Goal: Task Accomplishment & Management: Manage account settings

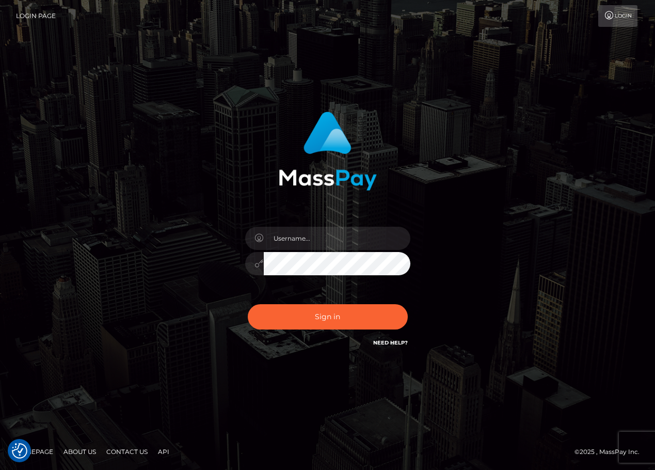
click at [537, 115] on div "Sign in" at bounding box center [328, 235] width 589 height 263
click at [334, 234] on input "text" at bounding box center [337, 238] width 147 height 23
type input "ChristianC.xcite"
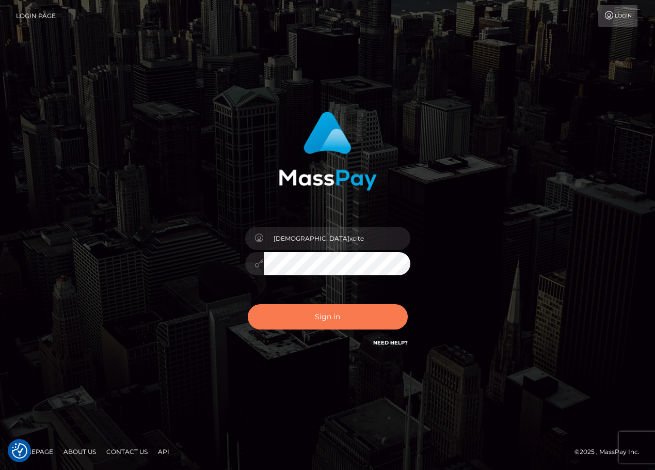
click at [355, 319] on button "Sign in" at bounding box center [328, 316] width 160 height 25
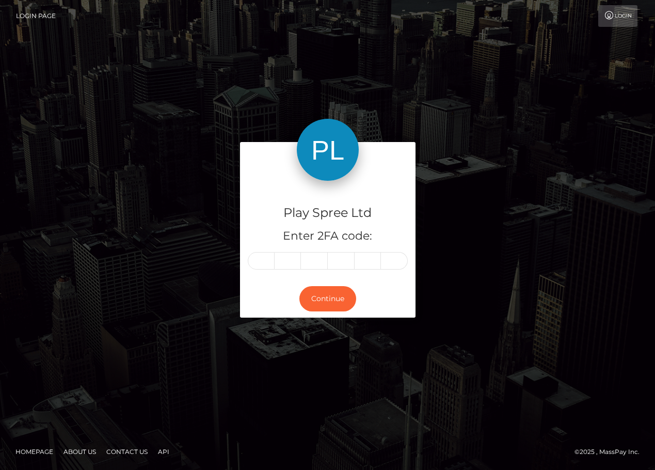
click at [613, 193] on div "Play Spree Ltd Enter 2FA code: Continue" at bounding box center [328, 234] width 589 height 185
click at [265, 262] on input "text" at bounding box center [261, 261] width 27 height 18
type input "3"
type input "8"
type input "1"
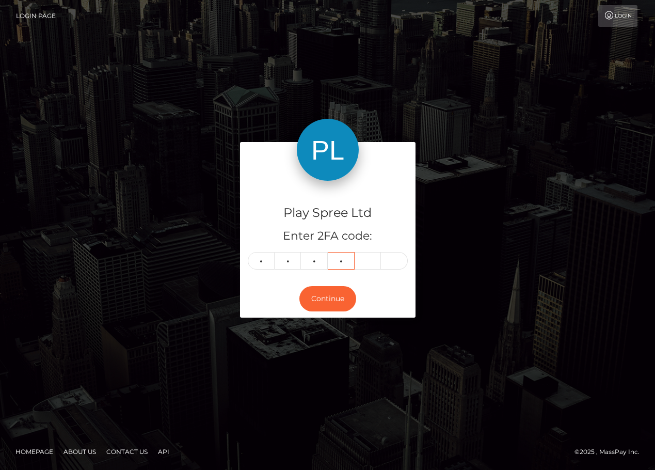
type input "7"
type input "3"
type input "0"
click at [332, 296] on button "Continue" at bounding box center [327, 298] width 57 height 25
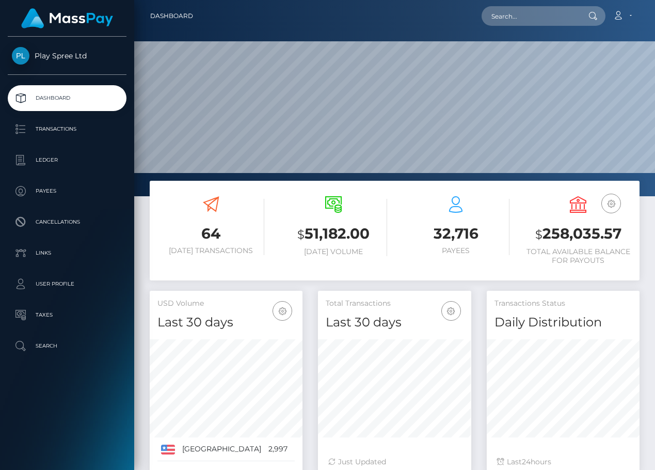
scroll to position [183, 153]
click at [595, 231] on h3 "$ 258,035.57" at bounding box center [578, 234] width 107 height 21
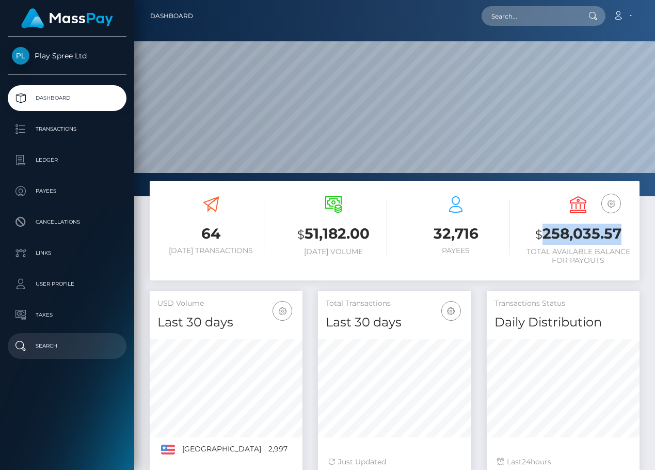
copy h3 "258,035.57"
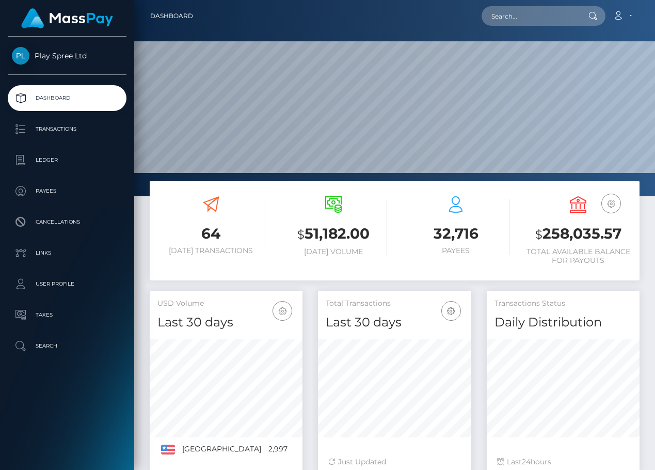
click at [550, 442] on div at bounding box center [563, 386] width 153 height 111
